Goal: Obtain resource: Obtain resource

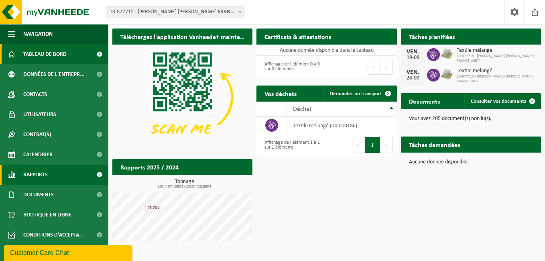
click at [45, 171] on span "Rapports" at bounding box center [35, 175] width 24 height 20
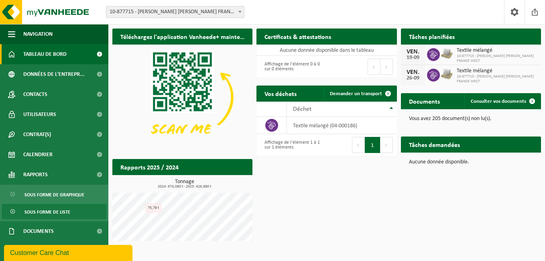
click at [50, 212] on span "Sous forme de liste" at bounding box center [47, 211] width 46 height 15
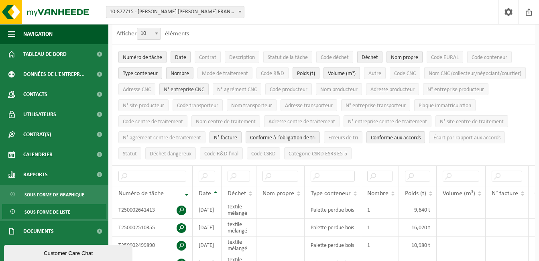
scroll to position [40, 0]
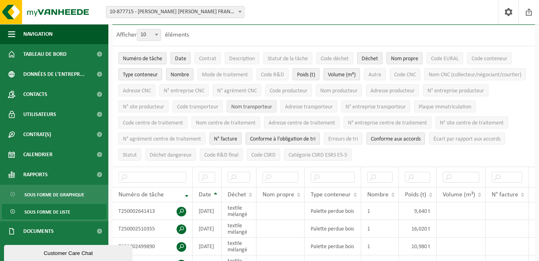
click at [272, 106] on span "Nom transporteur" at bounding box center [251, 107] width 41 height 6
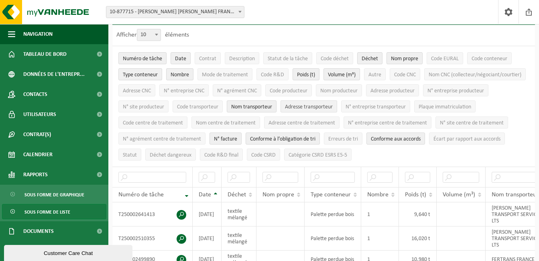
click at [333, 107] on span "Adresse transporteur" at bounding box center [309, 107] width 48 height 6
click at [346, 110] on span "N° entreprise transporteur" at bounding box center [376, 107] width 60 height 6
click at [348, 126] on span "N° entreprise centre de traitement" at bounding box center [387, 123] width 79 height 6
click at [440, 126] on span "N° site centre de traitement" at bounding box center [472, 123] width 64 height 6
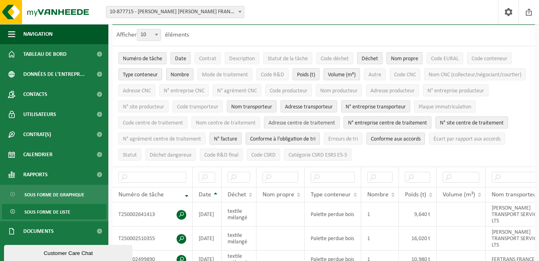
click at [335, 120] on span "Adresse centre de traitement" at bounding box center [302, 123] width 67 height 6
click at [256, 123] on span "Nom centre de traitement" at bounding box center [226, 123] width 60 height 6
click at [281, 75] on span "Code R&D" at bounding box center [272, 75] width 23 height 6
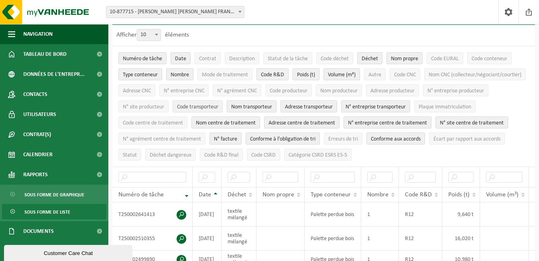
click at [218, 104] on span "Code transporteur" at bounding box center [197, 107] width 41 height 6
click at [239, 152] on span "Code R&D final" at bounding box center [221, 155] width 34 height 6
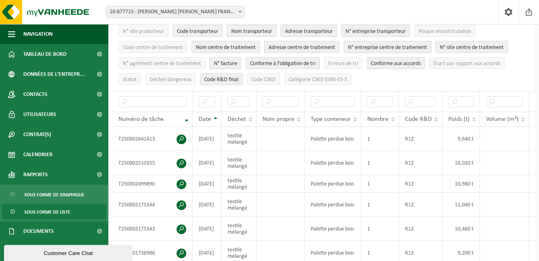
scroll to position [120, 0]
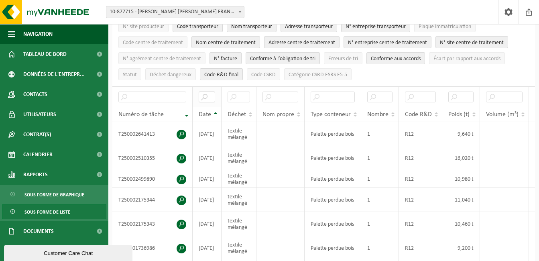
click at [208, 102] on input "text" at bounding box center [207, 97] width 16 height 11
click at [212, 122] on th "Date" at bounding box center [207, 114] width 29 height 15
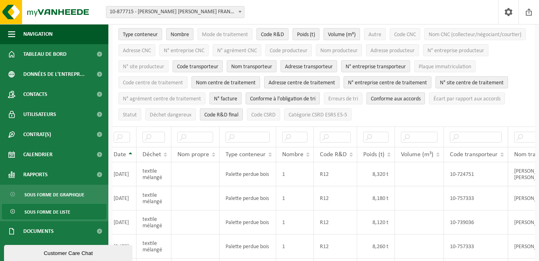
scroll to position [0, 0]
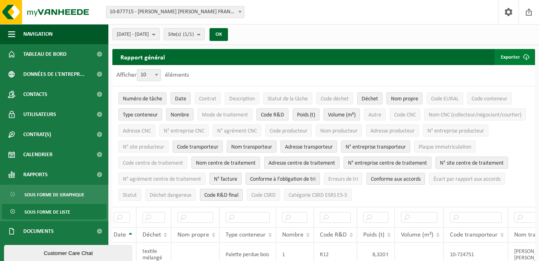
click at [512, 49] on button "Exporter" at bounding box center [515, 57] width 40 height 16
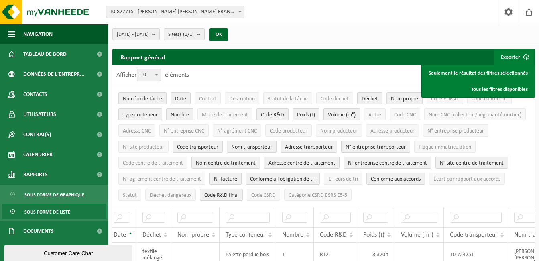
click at [488, 137] on ul "Numéro de tâche Date Contrat Description Statut de la tâche Code déchet Déchet …" at bounding box center [323, 146] width 423 height 120
drag, startPoint x: 488, startPoint y: 137, endPoint x: 495, endPoint y: 163, distance: 27.4
click at [495, 163] on ul "Numéro de tâche Date Contrat Description Statut de la tâche Code déchet Déchet …" at bounding box center [323, 146] width 423 height 120
click at [183, 161] on span "Code centre de traitement" at bounding box center [153, 163] width 60 height 6
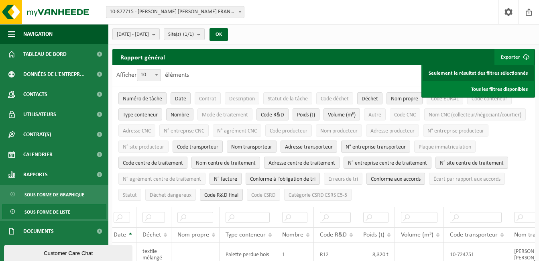
click at [502, 67] on link "Seulement le résultat des filtres sélectionnés" at bounding box center [478, 73] width 111 height 16
